Goal: Task Accomplishment & Management: Manage account settings

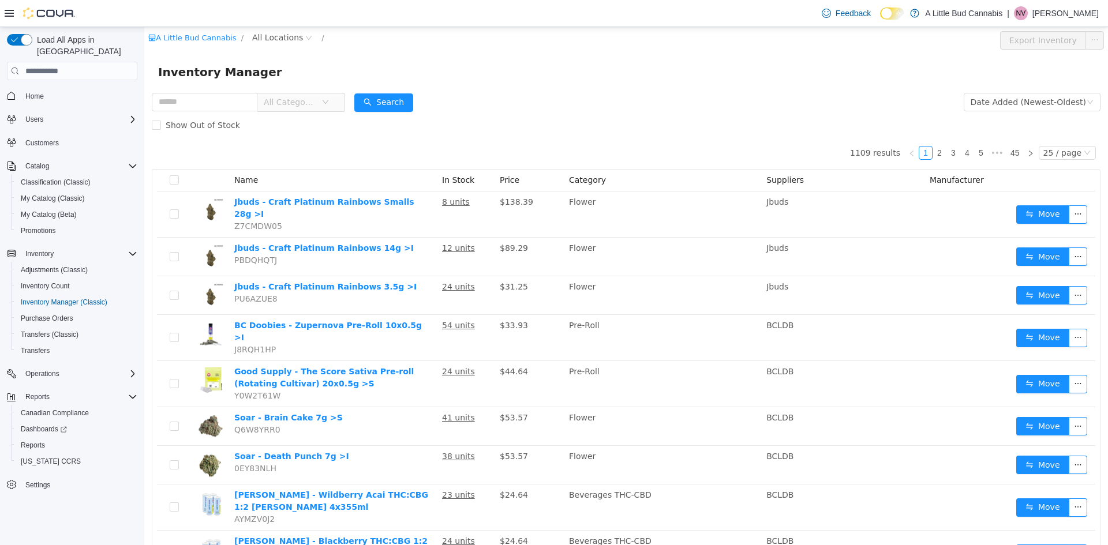
click at [284, 99] on span "All Categories" at bounding box center [290, 102] width 52 height 12
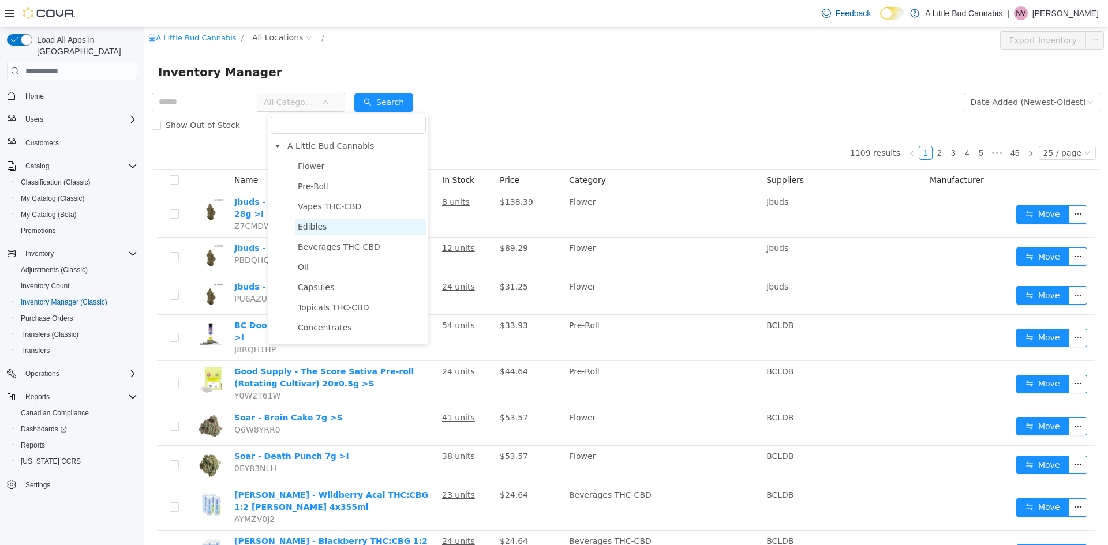
click at [318, 227] on span "Edibles" at bounding box center [312, 226] width 29 height 9
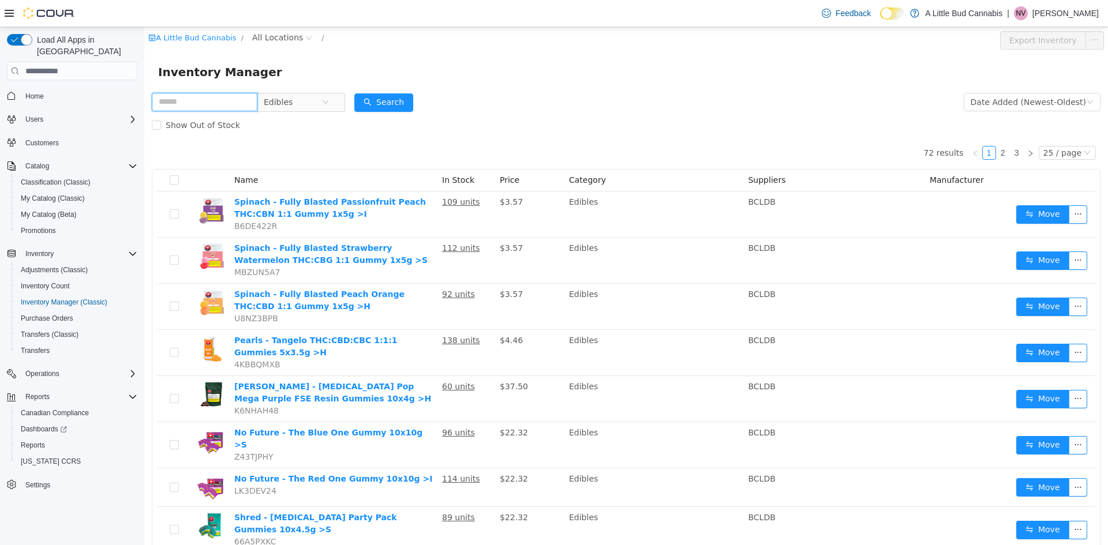
click at [238, 104] on input "text" at bounding box center [205, 102] width 106 height 18
type input "******"
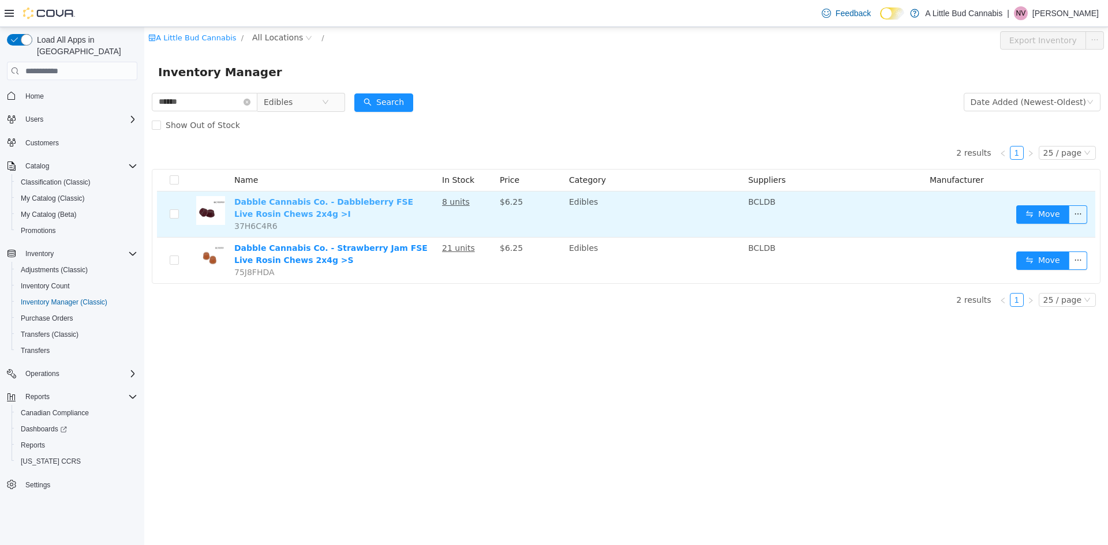
click at [352, 202] on link "Dabble Cannabis Co. - Dabbleberry FSE Live Rosin Chews 2x4g >I" at bounding box center [323, 207] width 179 height 21
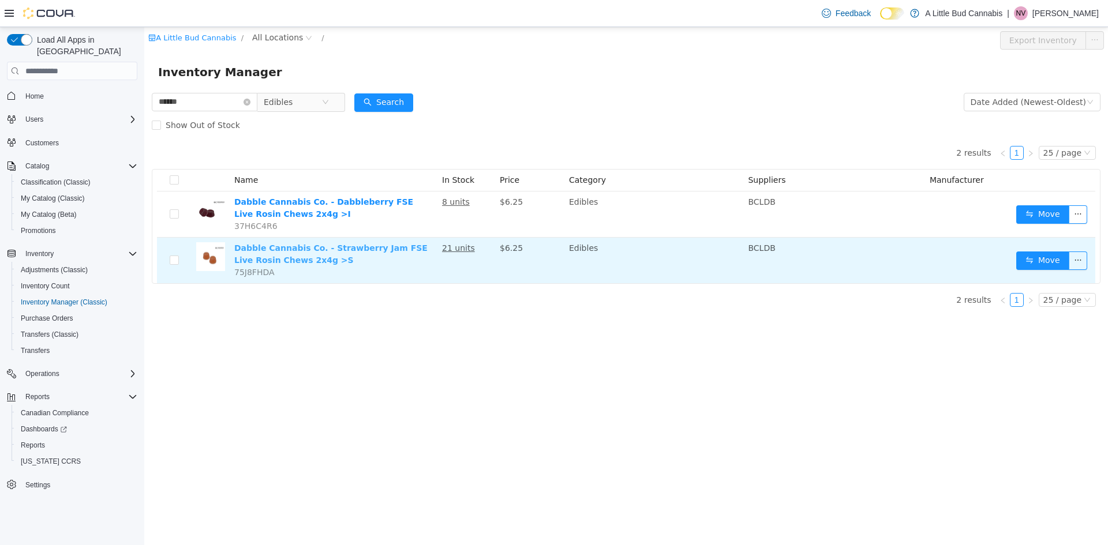
click at [343, 250] on link "Dabble Cannabis Co. - Strawberry Jam FSE Live Rosin Chews 2x4g >S" at bounding box center [330, 253] width 193 height 21
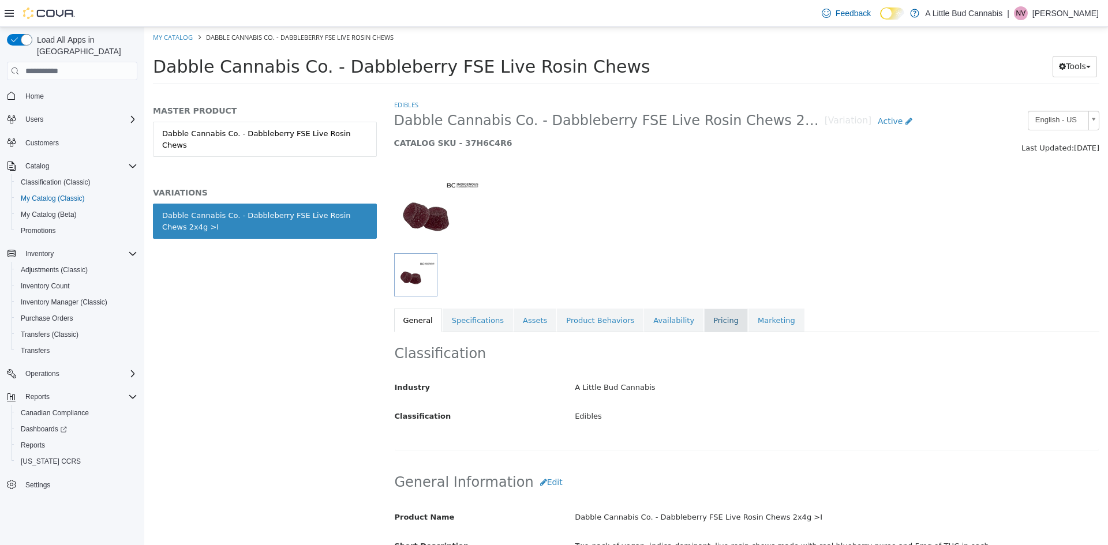
click at [704, 322] on link "Pricing" at bounding box center [726, 321] width 44 height 24
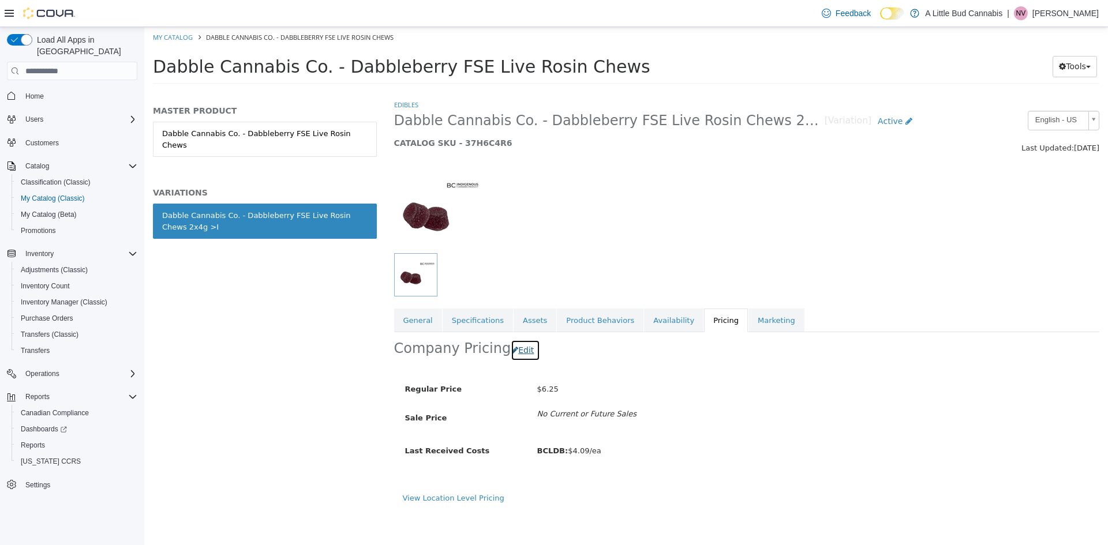
click at [513, 357] on button "Edit" at bounding box center [524, 350] width 29 height 21
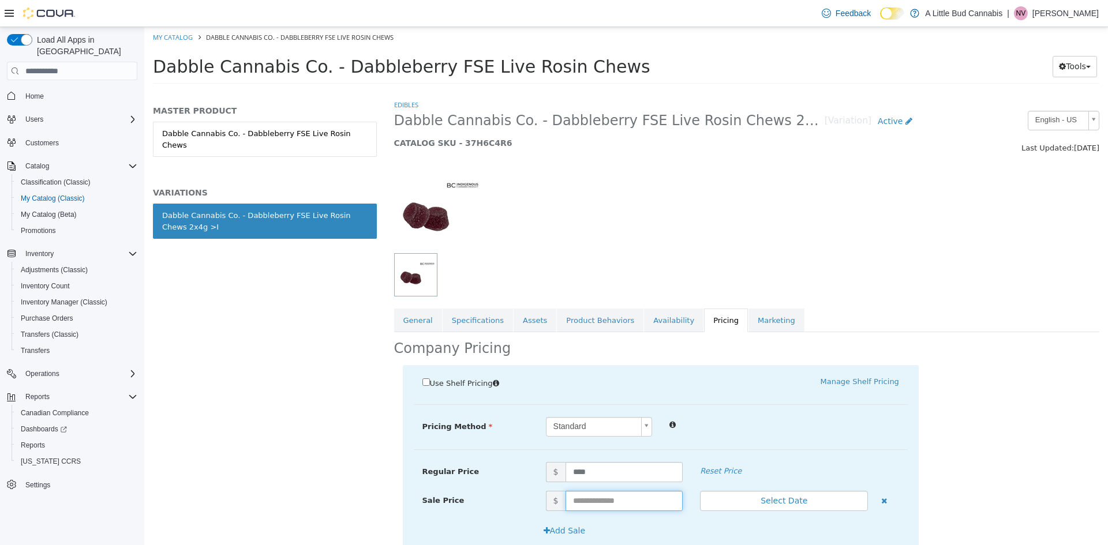
click at [584, 502] on input "text" at bounding box center [624, 501] width 118 height 20
type input "****"
click at [487, 476] on label "Regular Price" at bounding box center [475, 470] width 123 height 16
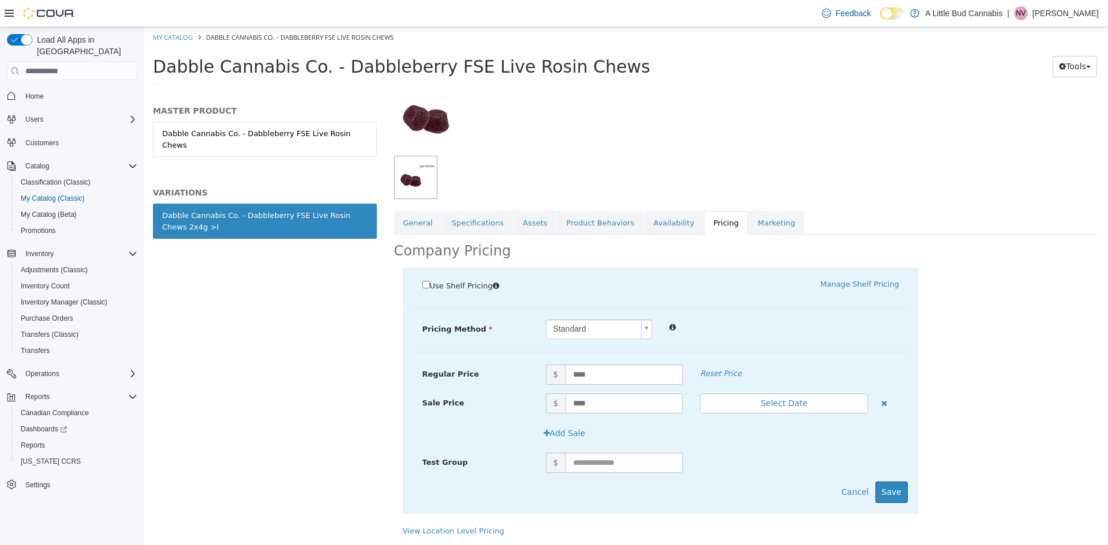
scroll to position [97, 0]
click at [880, 488] on button "Save" at bounding box center [891, 492] width 32 height 21
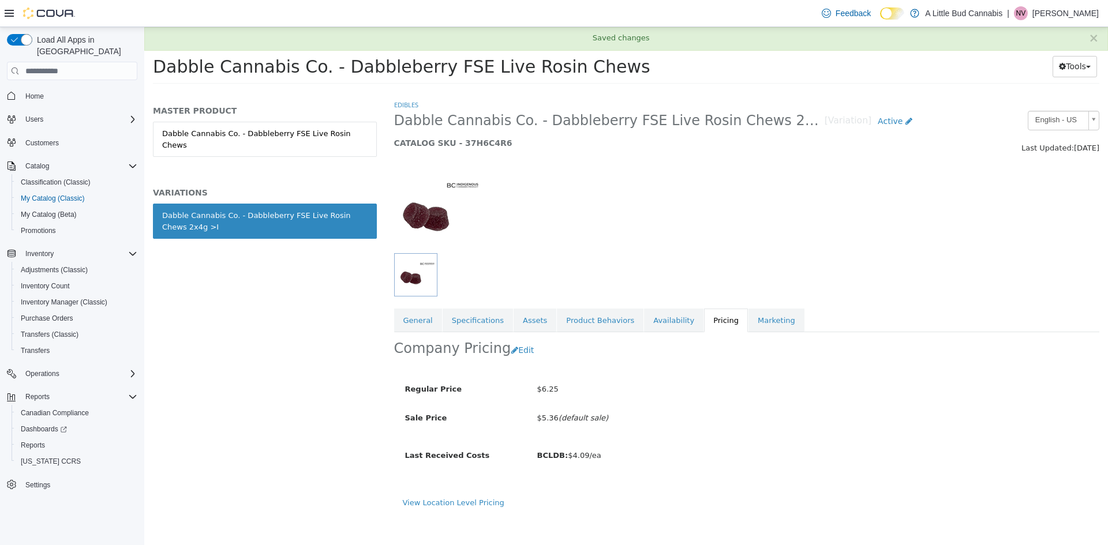
scroll to position [0, 0]
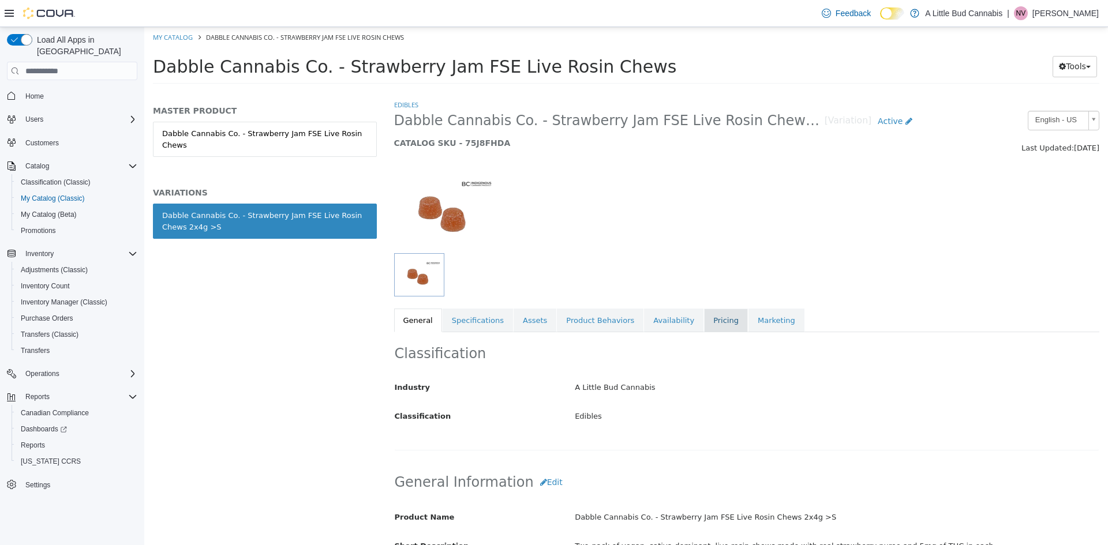
click at [704, 322] on link "Pricing" at bounding box center [726, 321] width 44 height 24
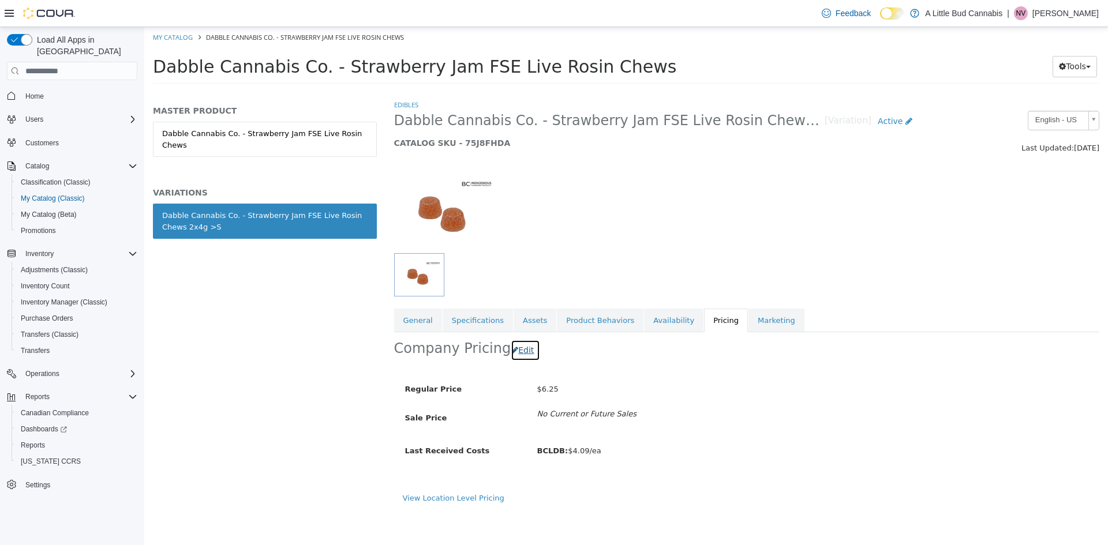
click at [522, 353] on button "Edit" at bounding box center [524, 350] width 29 height 21
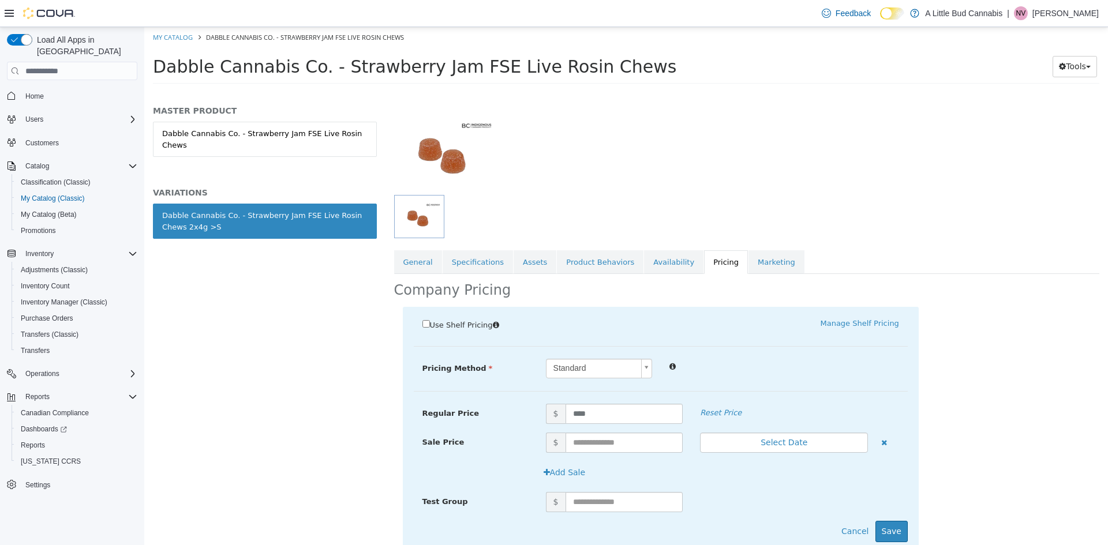
scroll to position [97, 0]
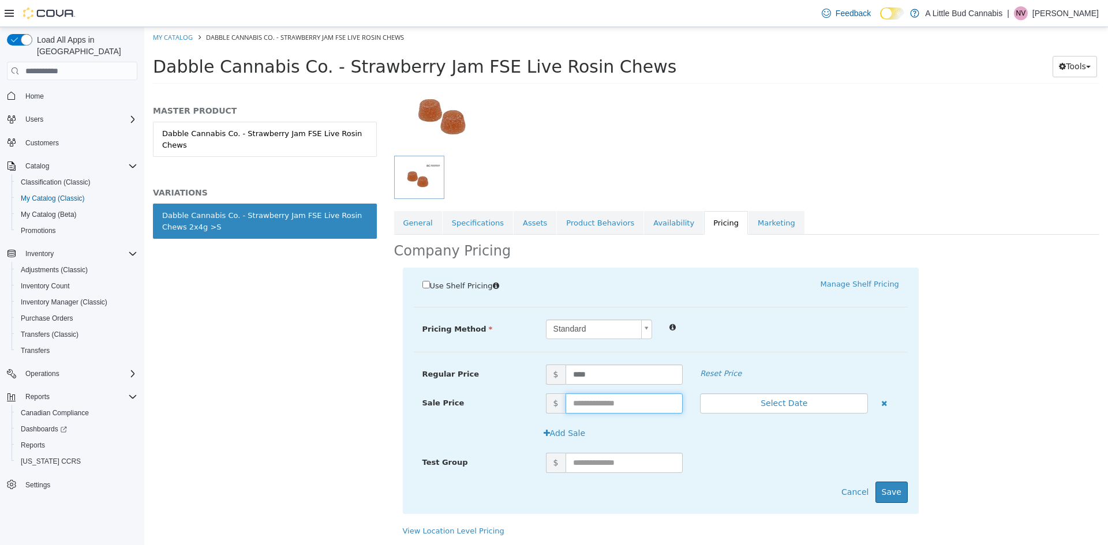
click at [612, 399] on input "text" at bounding box center [624, 403] width 118 height 20
type input "****"
click at [774, 448] on div "Add Sale" at bounding box center [661, 438] width 494 height 30
click at [889, 489] on button "Save" at bounding box center [891, 492] width 32 height 21
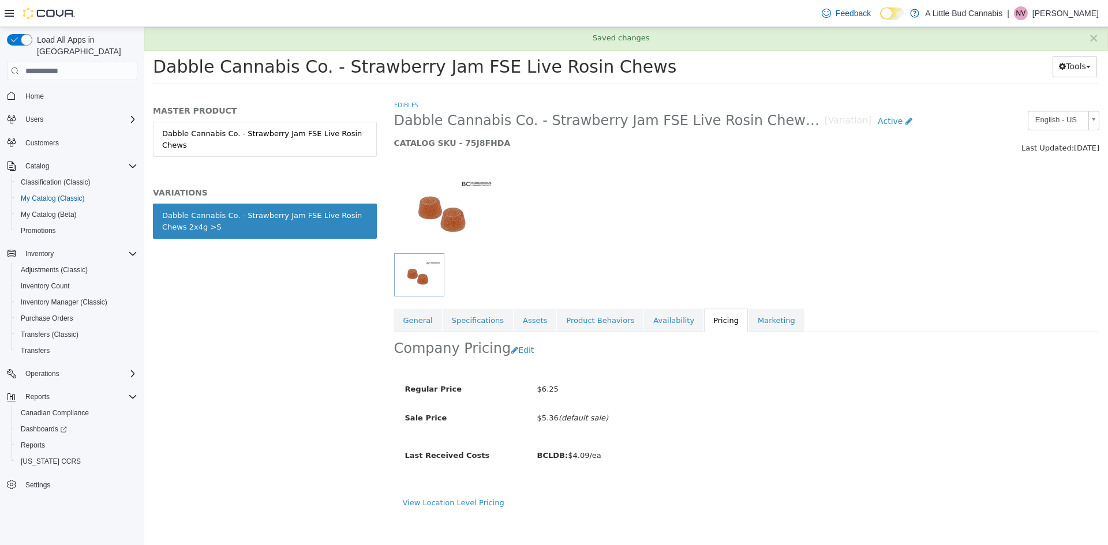
scroll to position [0, 0]
